Goal: Task Accomplishment & Management: Manage account settings

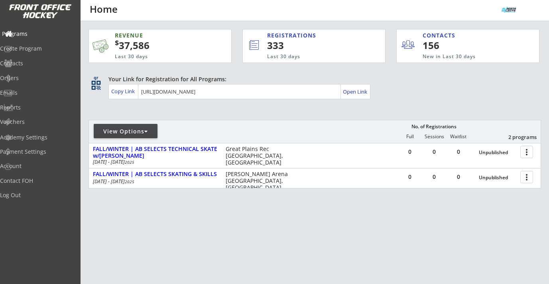
click at [40, 34] on div "Programs" at bounding box center [38, 34] width 72 height 6
click at [29, 75] on div "Orders" at bounding box center [38, 78] width 72 height 6
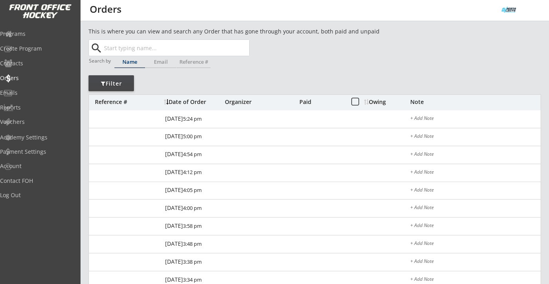
click at [113, 53] on input "text" at bounding box center [175, 48] width 147 height 16
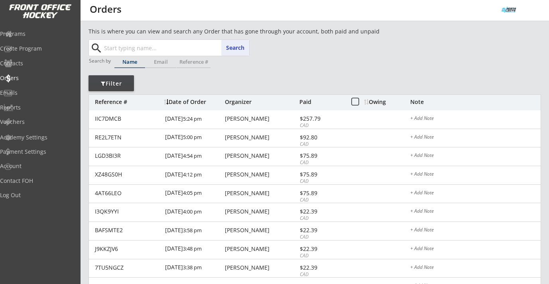
paste input "[PERSON_NAME][EMAIL_ADDRESS][PERSON_NAME][DOMAIN_NAME]"
type input "[PERSON_NAME][EMAIL_ADDRESS][PERSON_NAME][DOMAIN_NAME]"
click at [232, 50] on button "Search" at bounding box center [235, 48] width 28 height 16
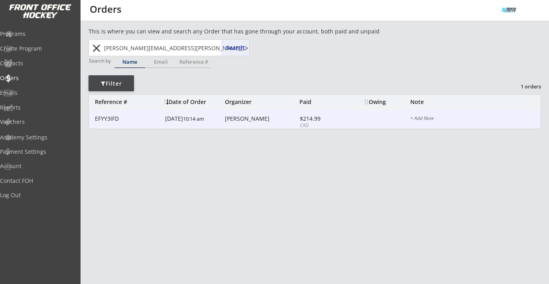
click at [237, 120] on div "[PERSON_NAME]" at bounding box center [261, 119] width 73 height 6
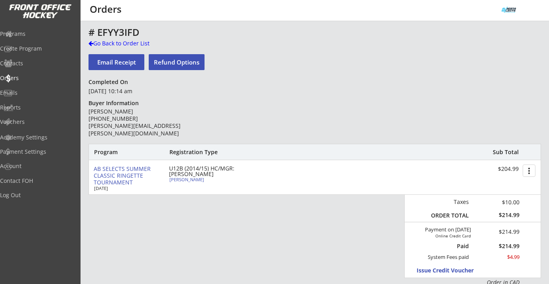
click at [191, 180] on div "[PERSON_NAME]" at bounding box center [213, 179] width 89 height 4
select select ""Forward""
select select ""U12B""
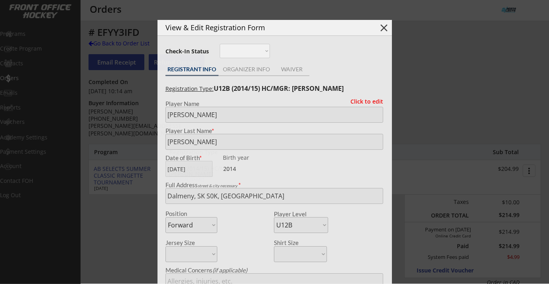
type input "[DEMOGRAPHIC_DATA]"
type input "Saskatoon Ringette Association U12"
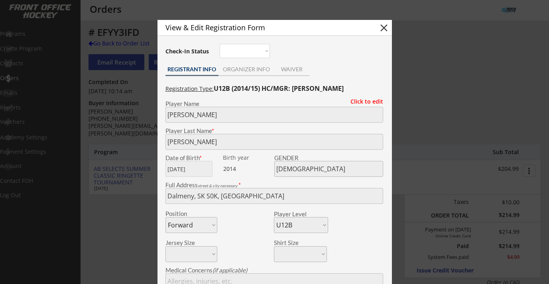
scroll to position [2, 0]
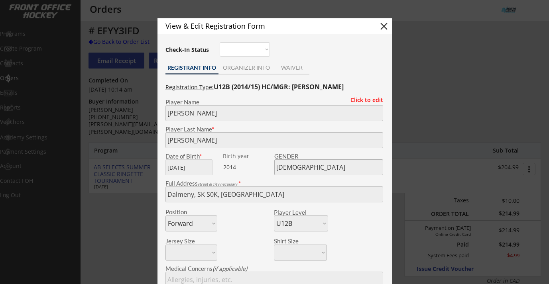
click at [382, 24] on button "close" at bounding box center [384, 26] width 12 height 12
select select ""PLACEHOLDER_1427118222253""
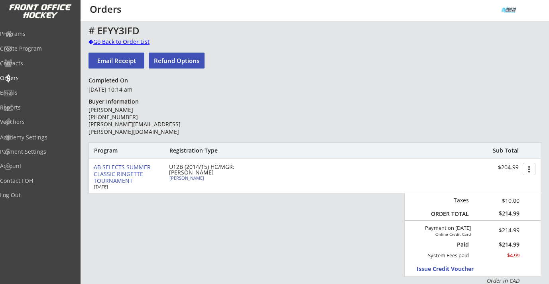
click at [120, 44] on div "Go Back to Order List" at bounding box center [129, 42] width 82 height 8
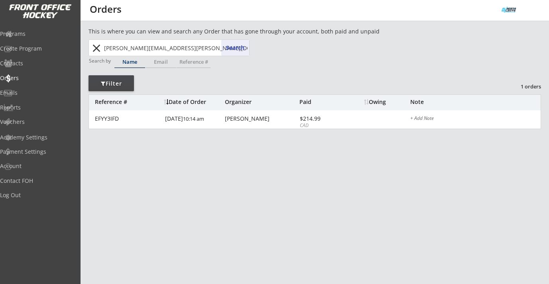
click at [120, 47] on input "[PERSON_NAME][EMAIL_ADDRESS][PERSON_NAME][DOMAIN_NAME]" at bounding box center [175, 48] width 147 height 16
paste input "nazarpow"
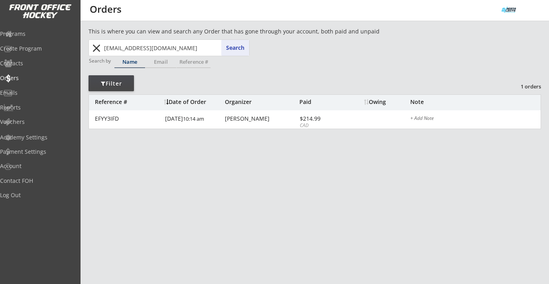
type input "[EMAIL_ADDRESS][DOMAIN_NAME]"
click at [243, 49] on button "Search" at bounding box center [235, 48] width 28 height 16
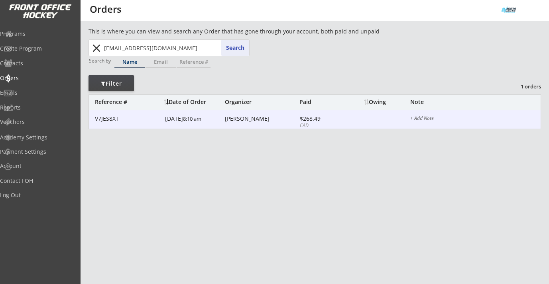
click at [247, 120] on div "[PERSON_NAME]" at bounding box center [261, 119] width 73 height 6
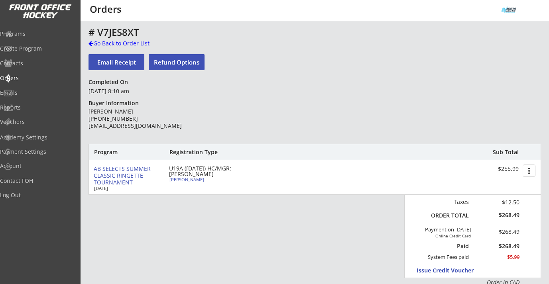
click at [193, 179] on div "[PERSON_NAME]" at bounding box center [213, 179] width 89 height 4
type input "Ruby"
type input "[PERSON_NAME]"
type input "[DATE]"
type input "[DEMOGRAPHIC_DATA]"
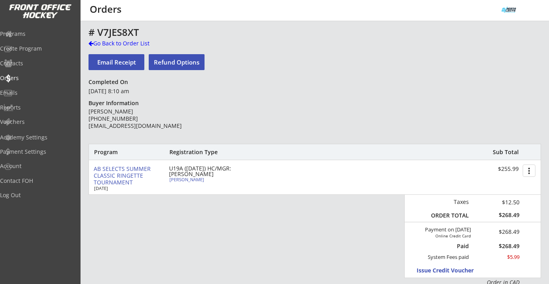
type input "[STREET_ADDRESS][PERSON_NAME][PERSON_NAME]"
select select ""Forward""
select select ""U19A""
type input "[PERSON_NAME]"
type input "[PHONE_NUMBER]"
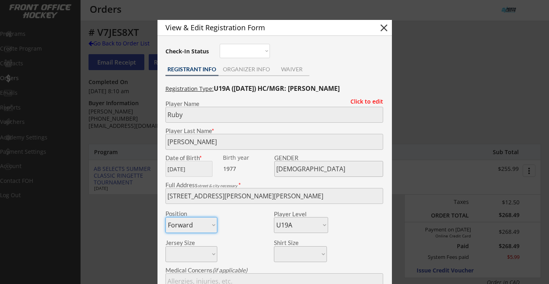
type input "Ravens/RRA/U19B"
click at [384, 26] on button "close" at bounding box center [384, 28] width 12 height 12
select select ""PLACEHOLDER_1427118222253""
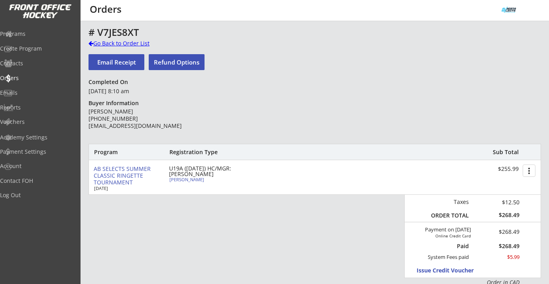
click at [102, 44] on div "Go Back to Order List" at bounding box center [129, 43] width 82 height 8
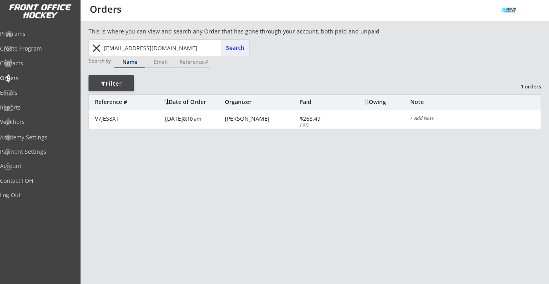
click at [116, 47] on input "[EMAIL_ADDRESS][DOMAIN_NAME]" at bounding box center [175, 48] width 147 height 16
paste input "[EMAIL_ADDRESS][DOMAIN_NAME]"
type input "[EMAIL_ADDRESS][DOMAIN_NAME]"
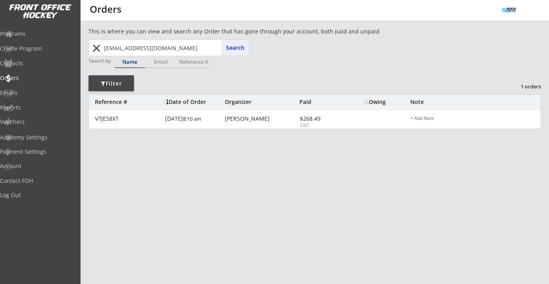
click at [234, 50] on button "Search" at bounding box center [235, 48] width 28 height 16
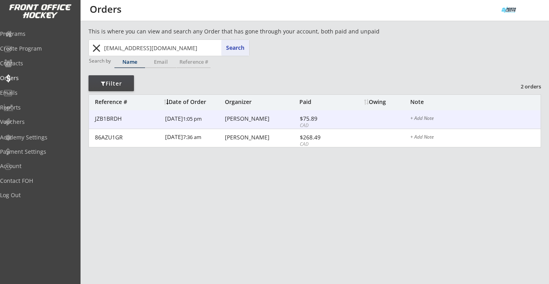
click at [248, 120] on div "[PERSON_NAME]" at bounding box center [261, 119] width 73 height 6
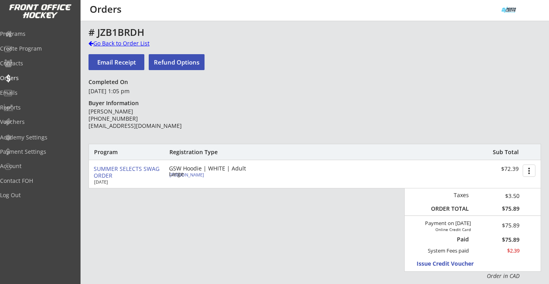
click at [130, 46] on div "Go Back to Order List" at bounding box center [129, 43] width 82 height 8
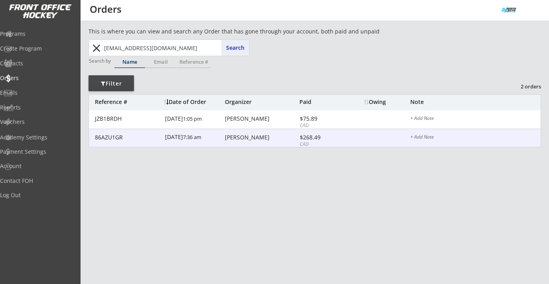
click at [230, 139] on div "[PERSON_NAME]" at bounding box center [261, 138] width 73 height 6
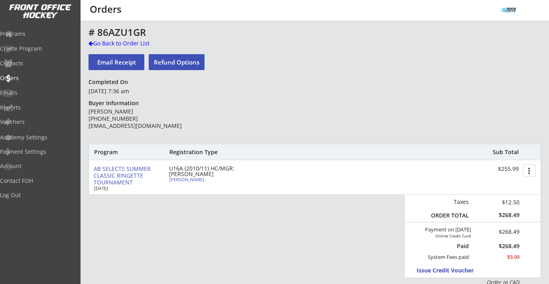
click at [184, 180] on div "[PERSON_NAME]" at bounding box center [213, 179] width 89 height 4
type input "Lily"
type input "[PERSON_NAME]"
type input "[DATE]"
type input "[DEMOGRAPHIC_DATA]"
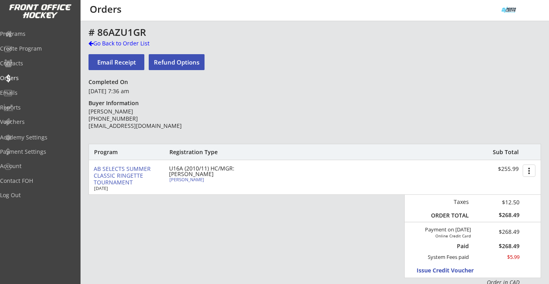
type input "[STREET_ADDRESS]"
select select ""Forward""
select select ""U16A""
type input "Na"
type input "[PERSON_NAME]"
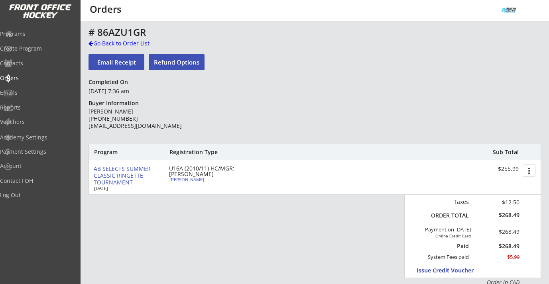
type input "[PHONE_NUMBER]"
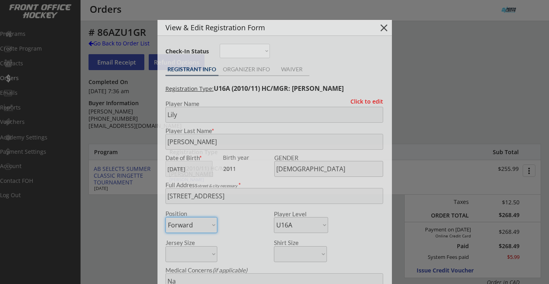
type input "Attack Zone 6 U14A"
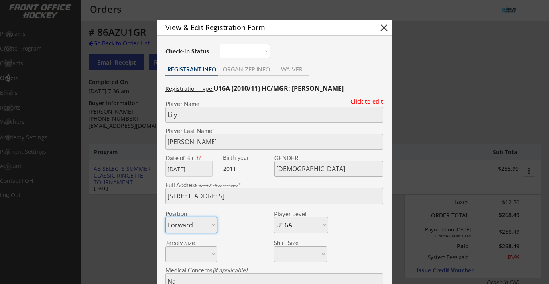
click at [380, 29] on button "close" at bounding box center [384, 28] width 12 height 12
select select ""PLACEHOLDER_1427118222253""
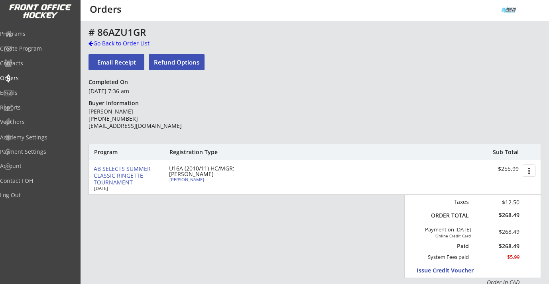
click at [102, 45] on div "Go Back to Order List" at bounding box center [129, 43] width 82 height 8
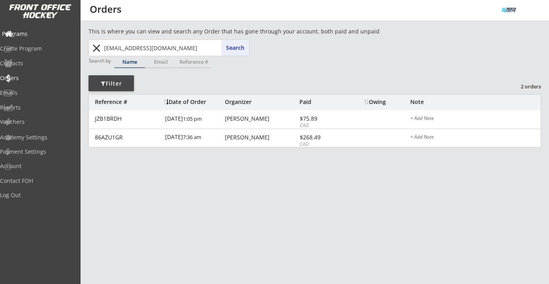
click at [37, 33] on div "Programs" at bounding box center [38, 34] width 72 height 6
